Goal: Navigation & Orientation: Find specific page/section

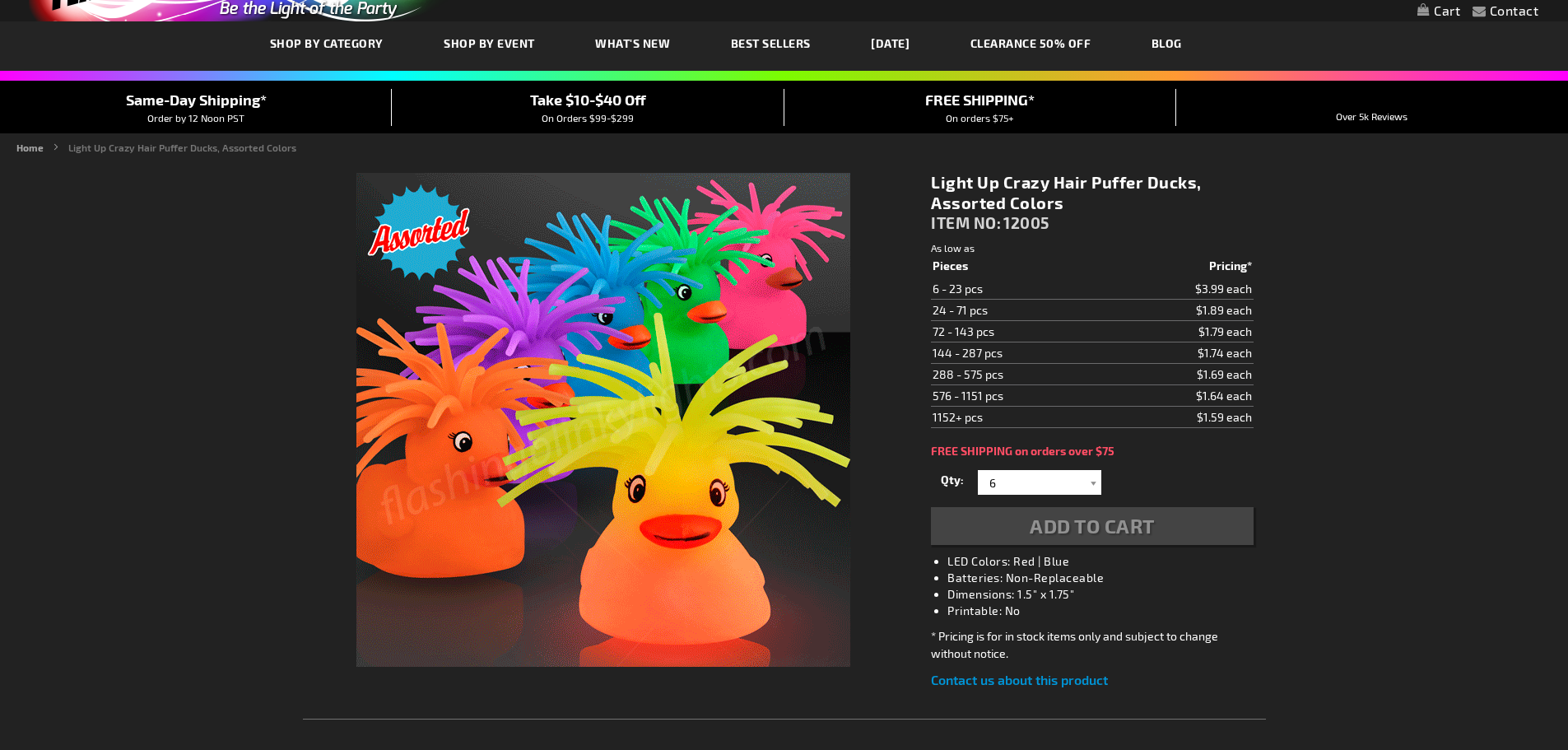
scroll to position [83, 0]
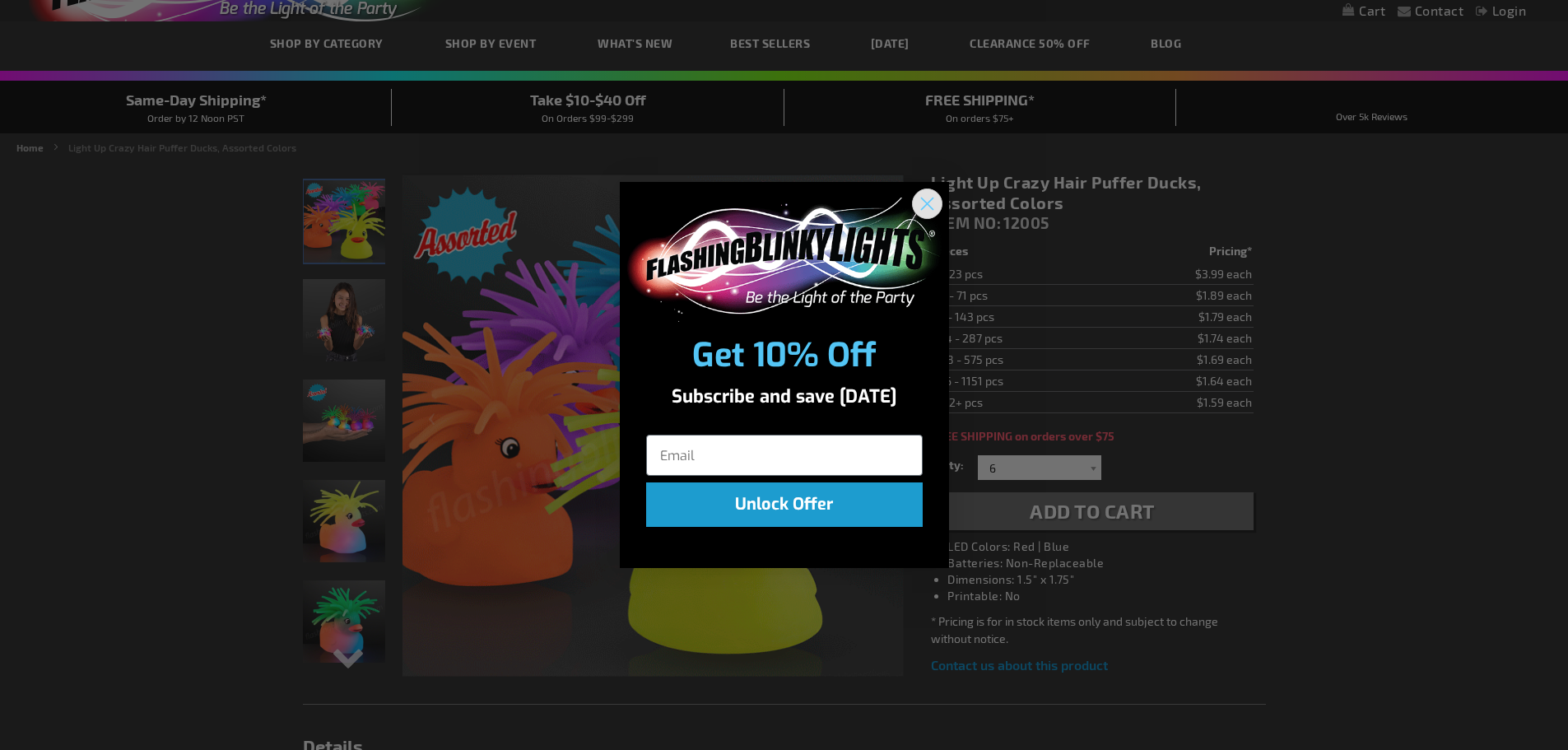
click at [927, 197] on circle "Close dialog" at bounding box center [926, 204] width 28 height 28
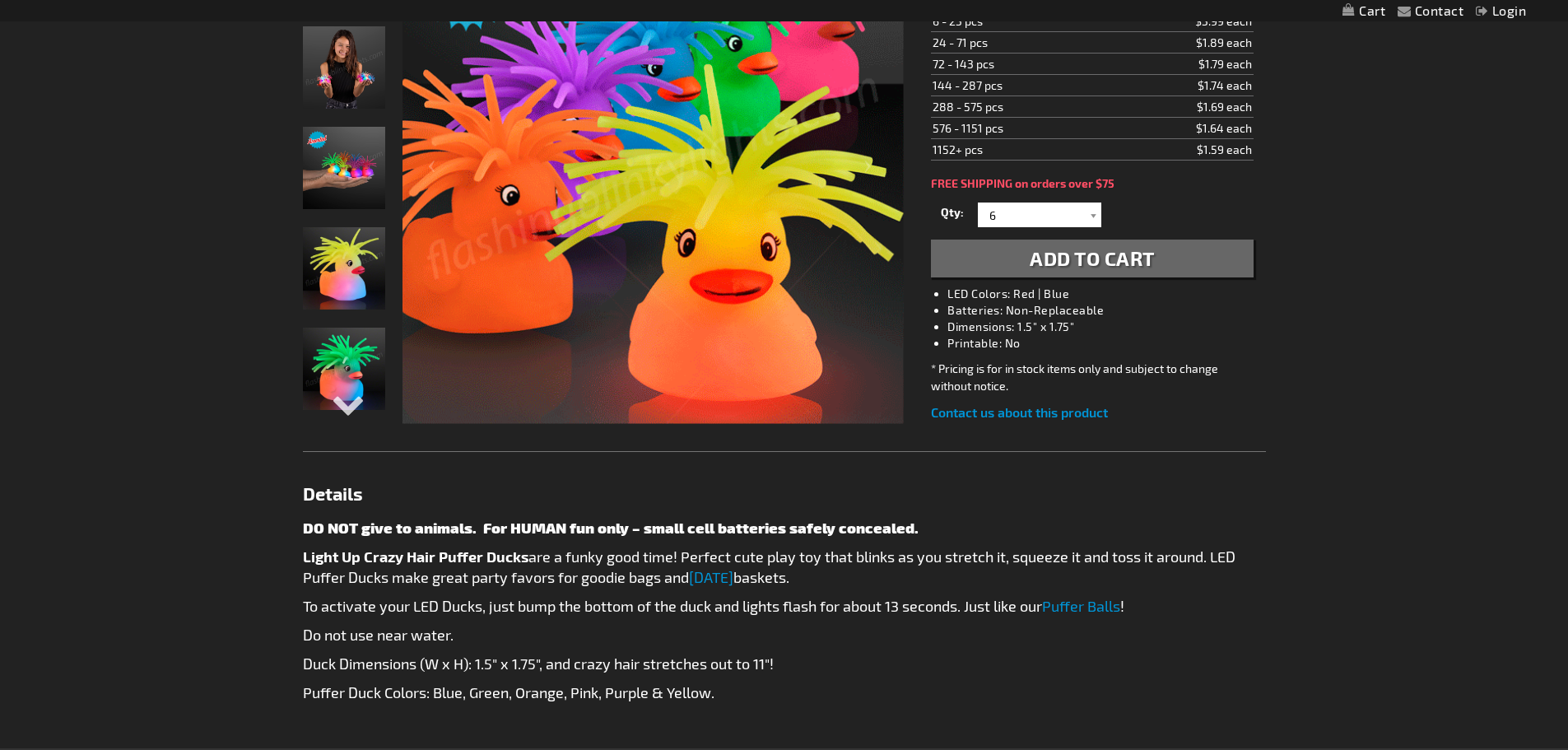
scroll to position [247, 0]
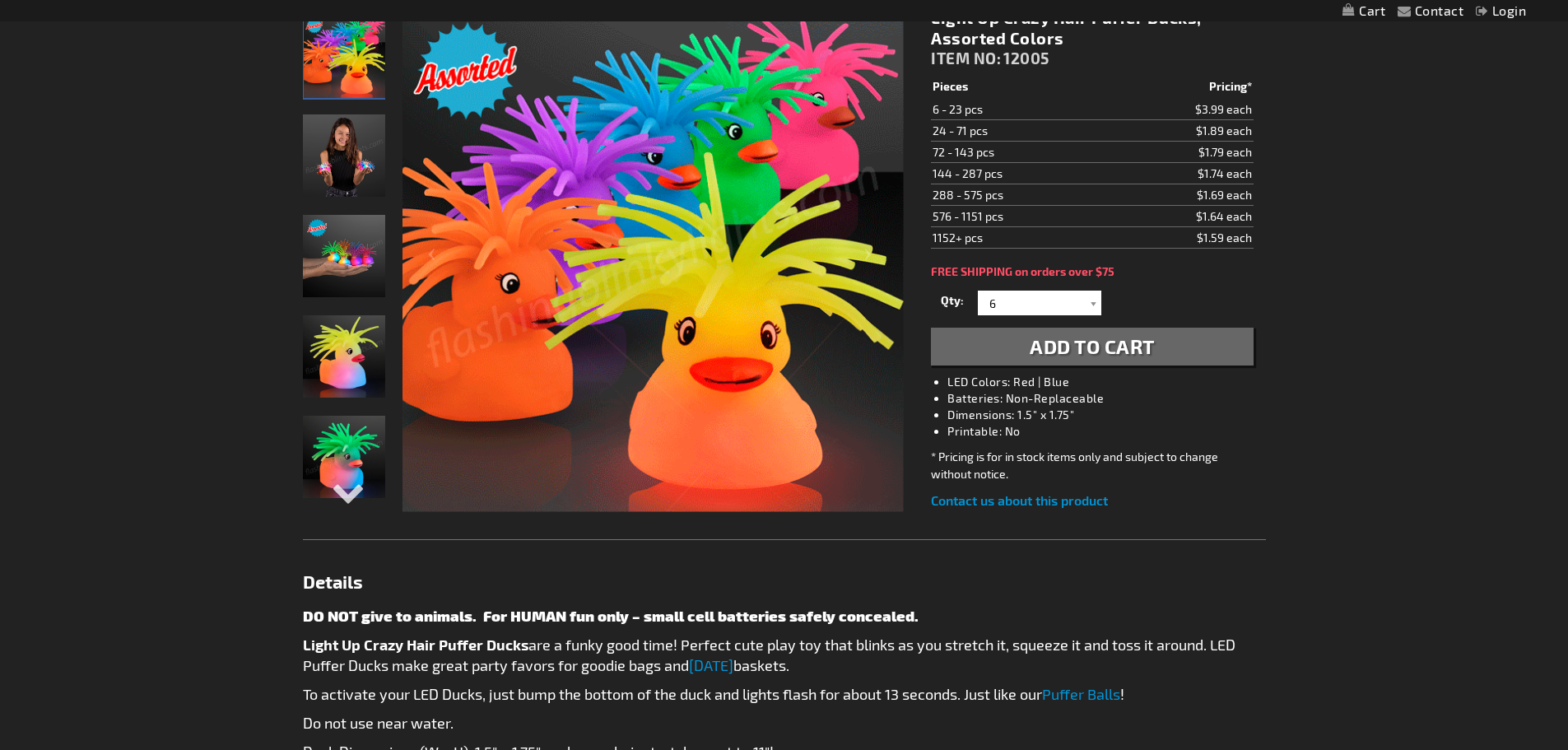
click at [326, 256] on img "Hand model displaying Light Up Crazy Hair LED Puffer Ducks" at bounding box center [344, 256] width 83 height 83
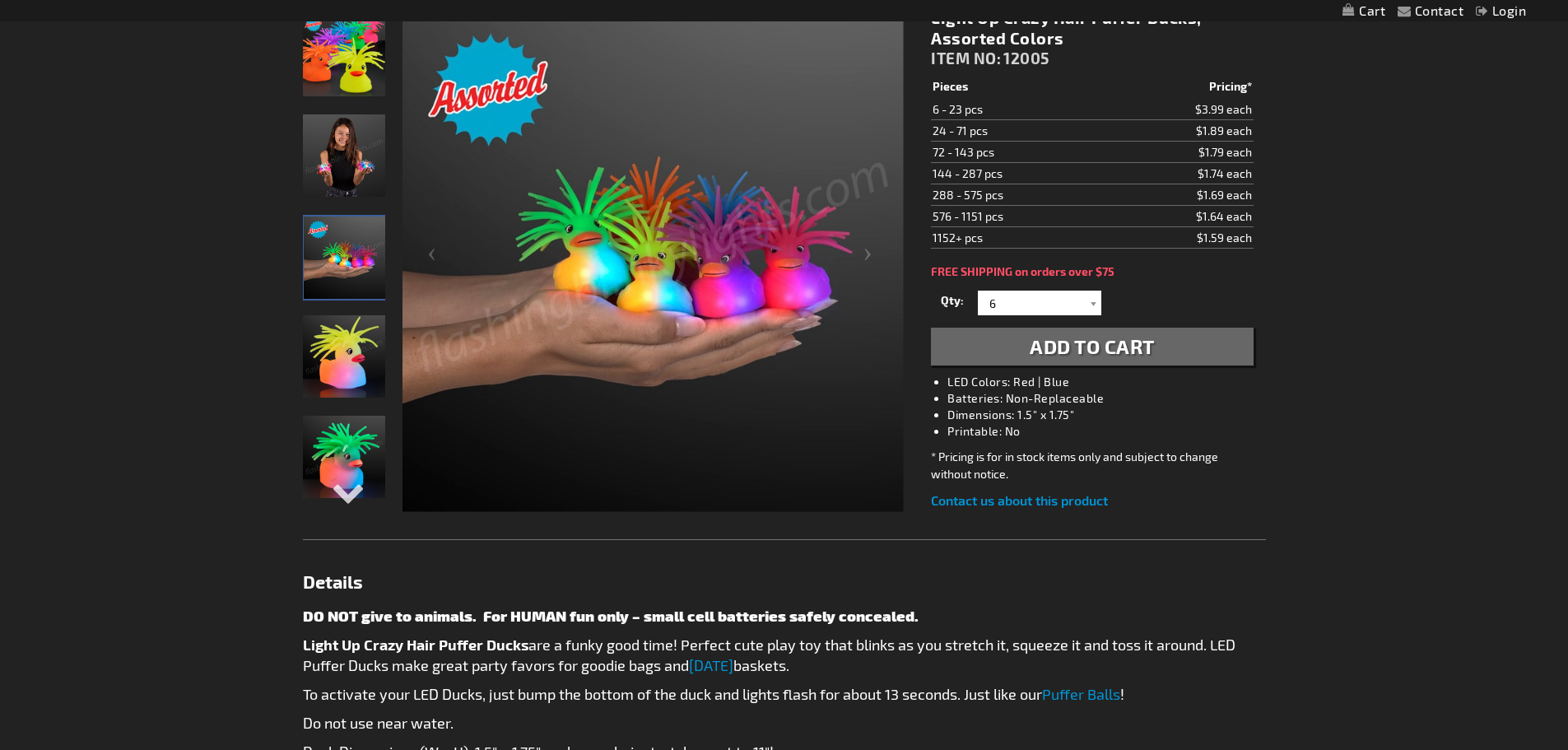
click at [333, 359] on img "Light Up Crazy Hair LED Puffer Ducks" at bounding box center [344, 357] width 83 height 83
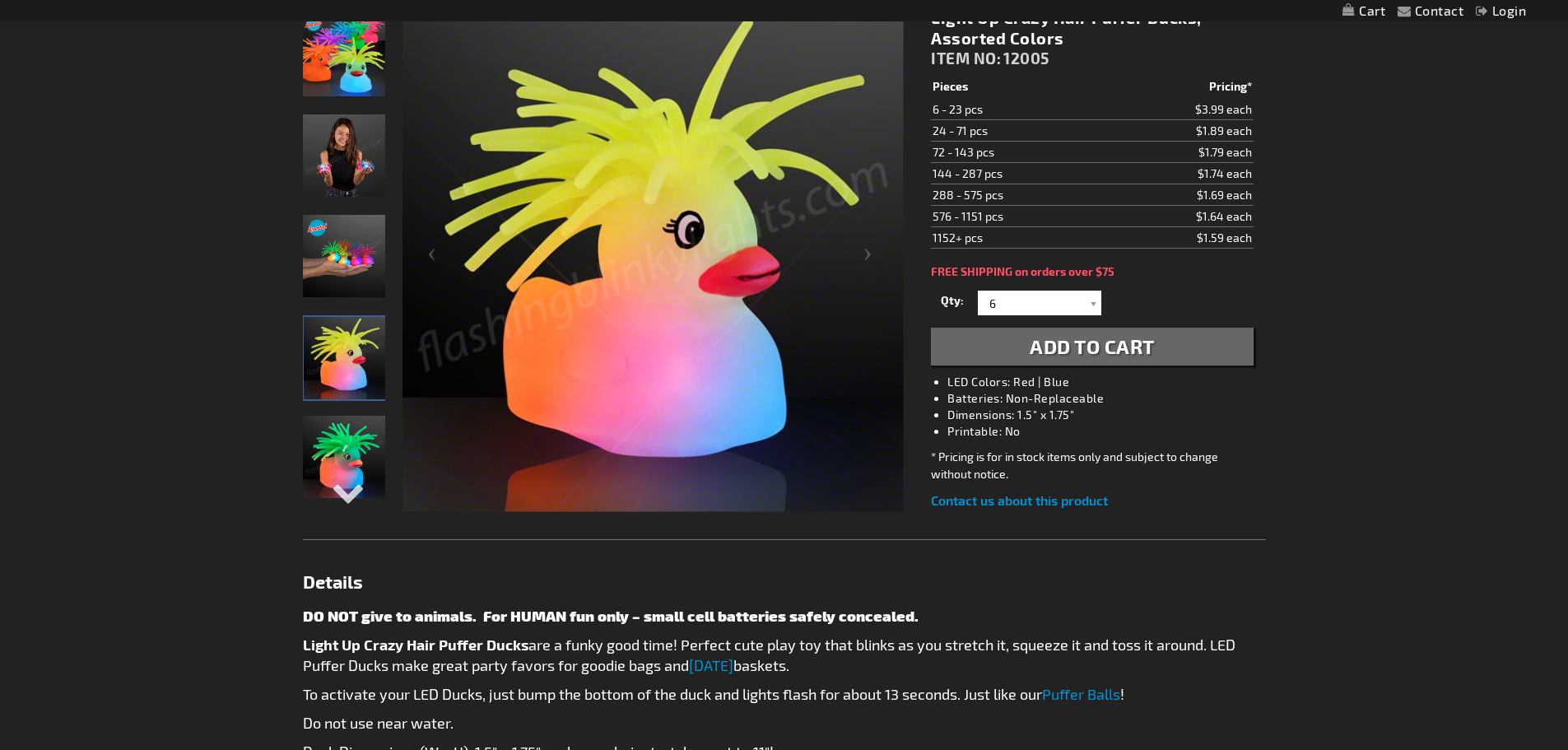
click at [350, 470] on img "Light Up Crazy Hair LED Puffer Ducks" at bounding box center [344, 457] width 83 height 83
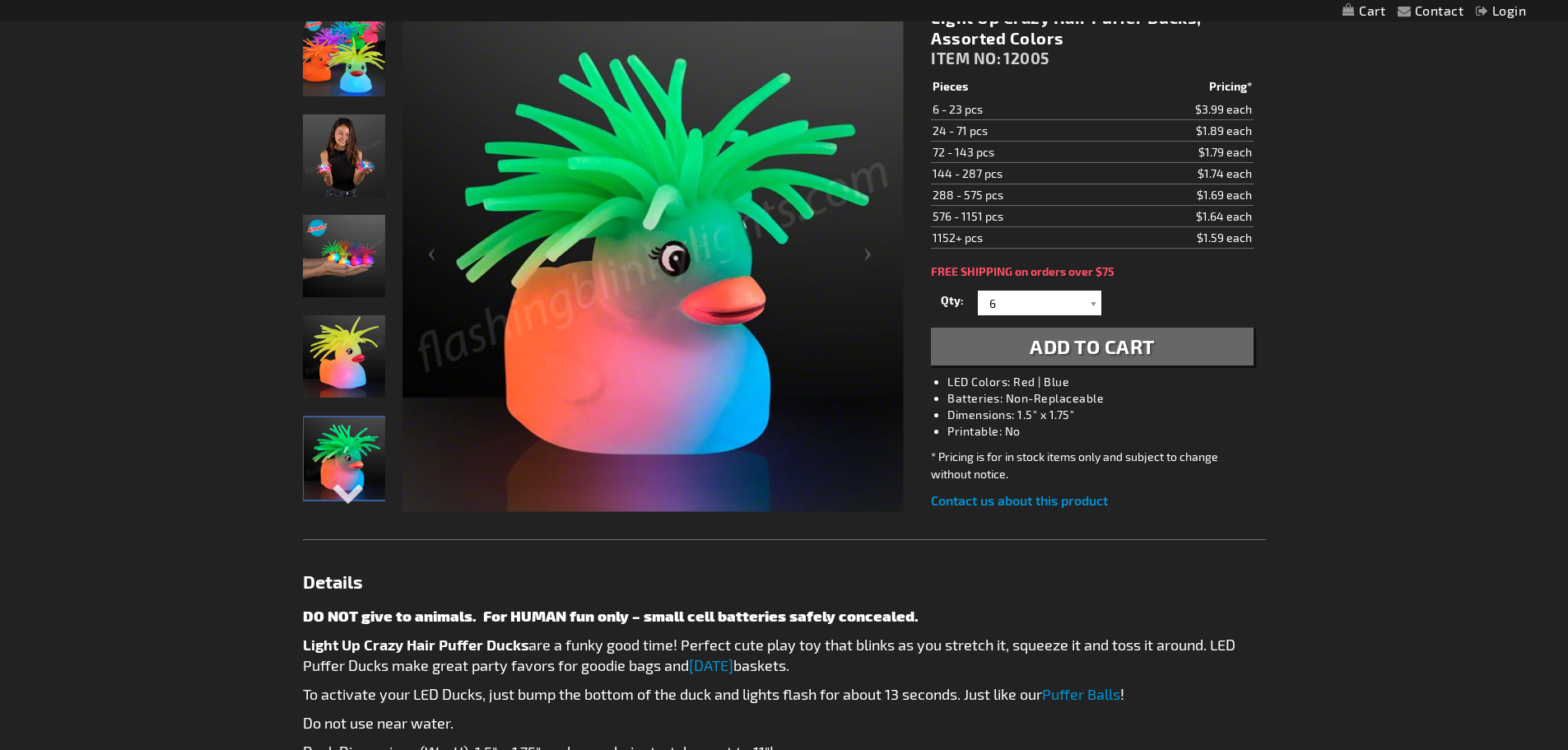
click at [346, 74] on img "Light Up Crazy Hair LED Puffer Ducks" at bounding box center [344, 55] width 83 height 83
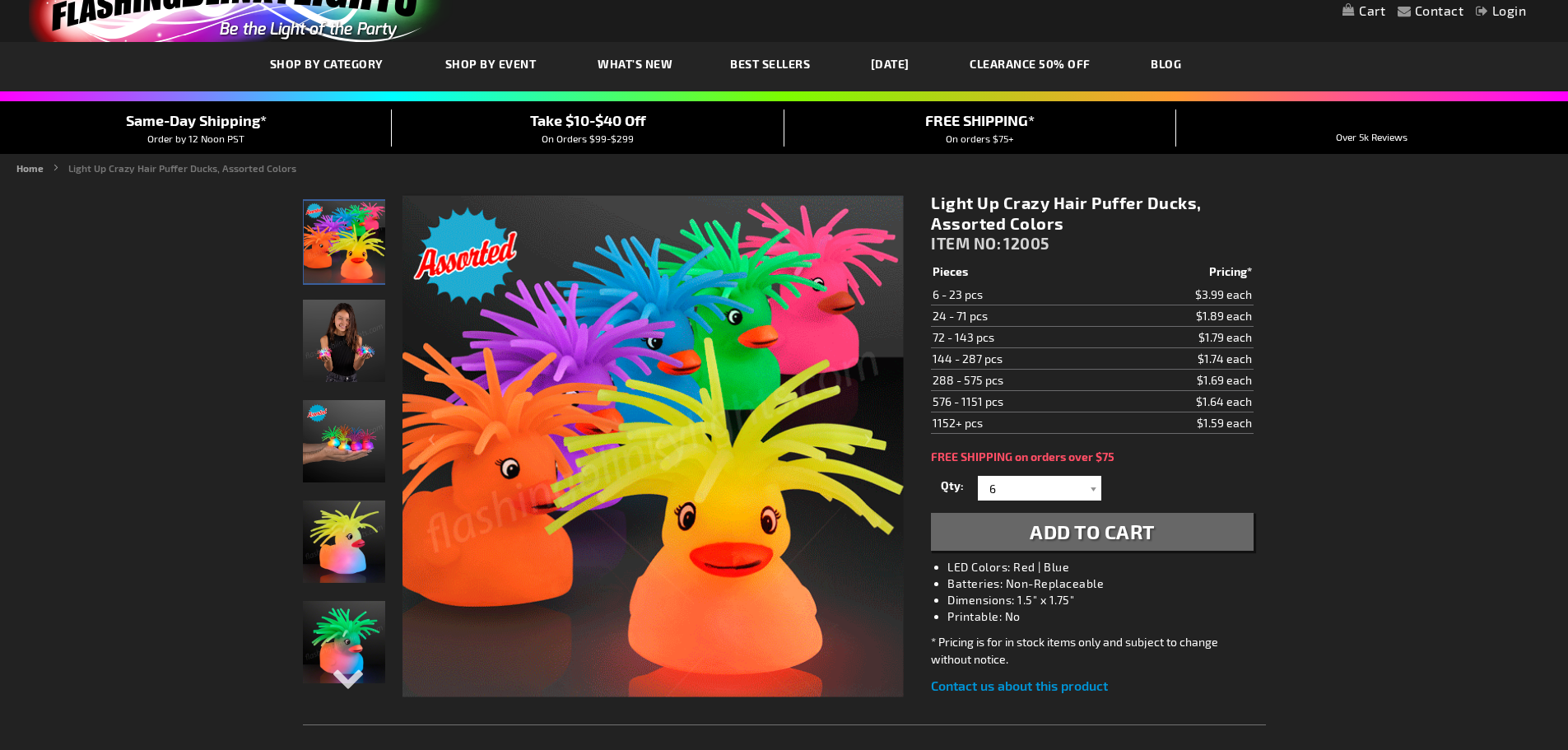
scroll to position [0, 0]
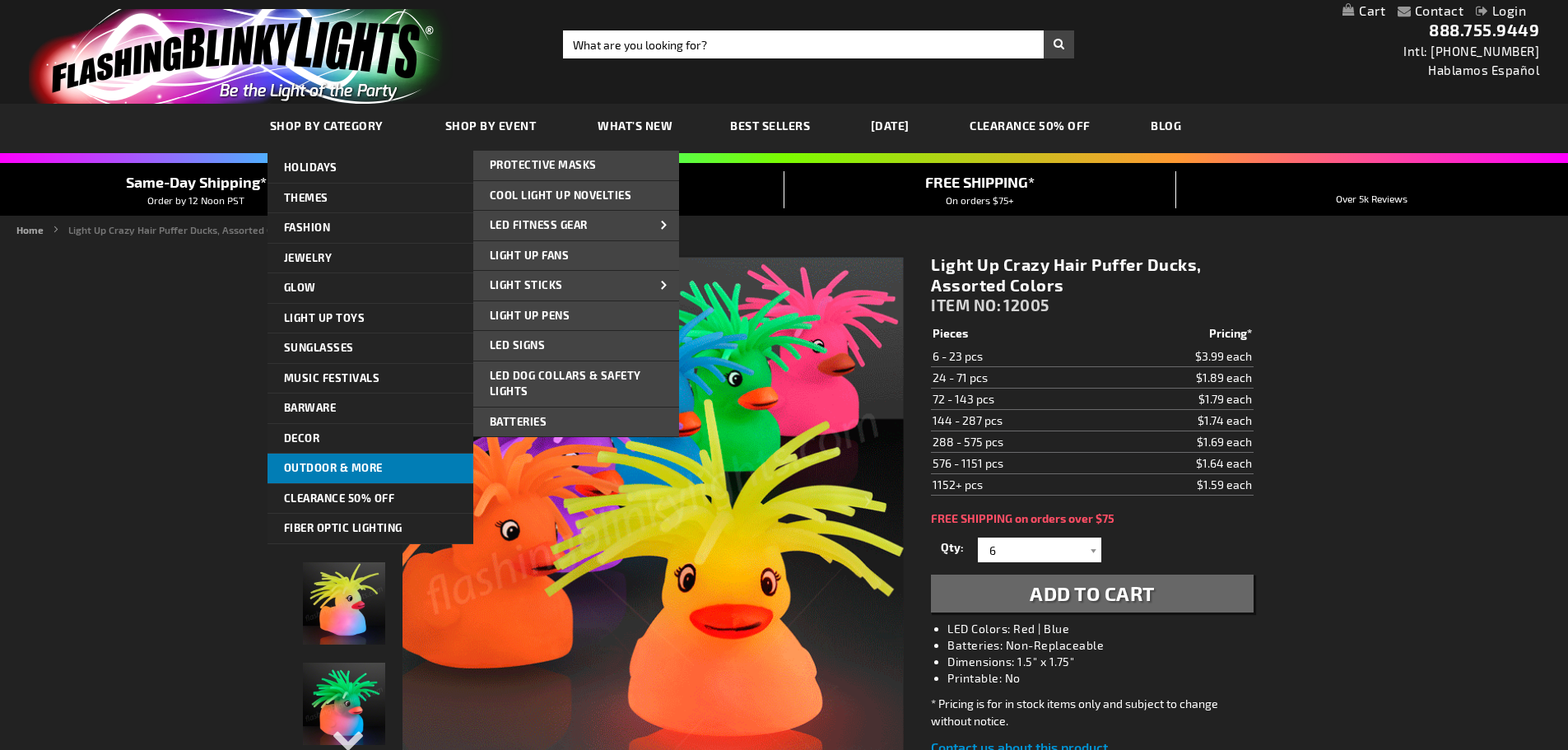
click at [336, 470] on span "Outdoor & More" at bounding box center [333, 468] width 99 height 13
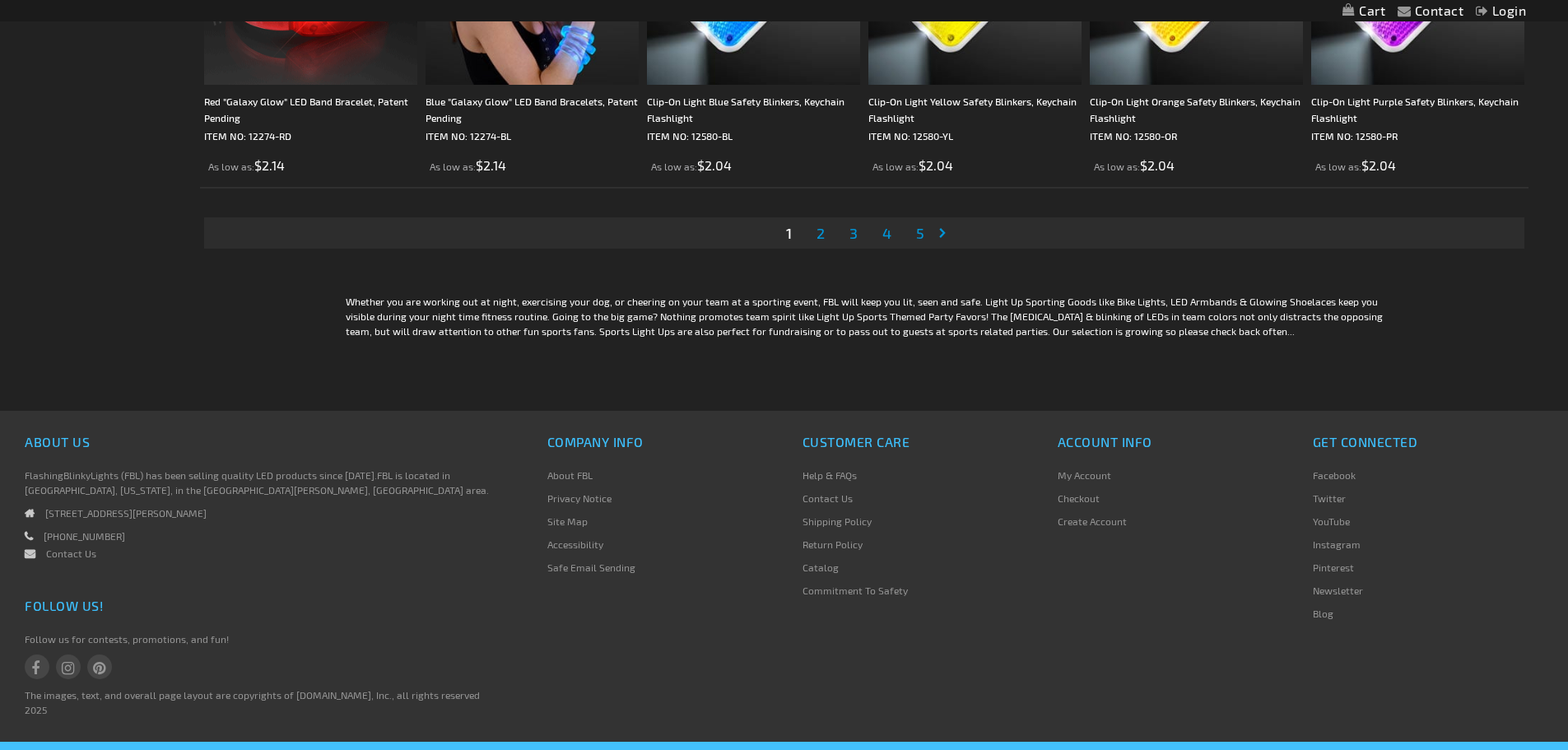
scroll to position [3595, 0]
